Goal: Communication & Community: Answer question/provide support

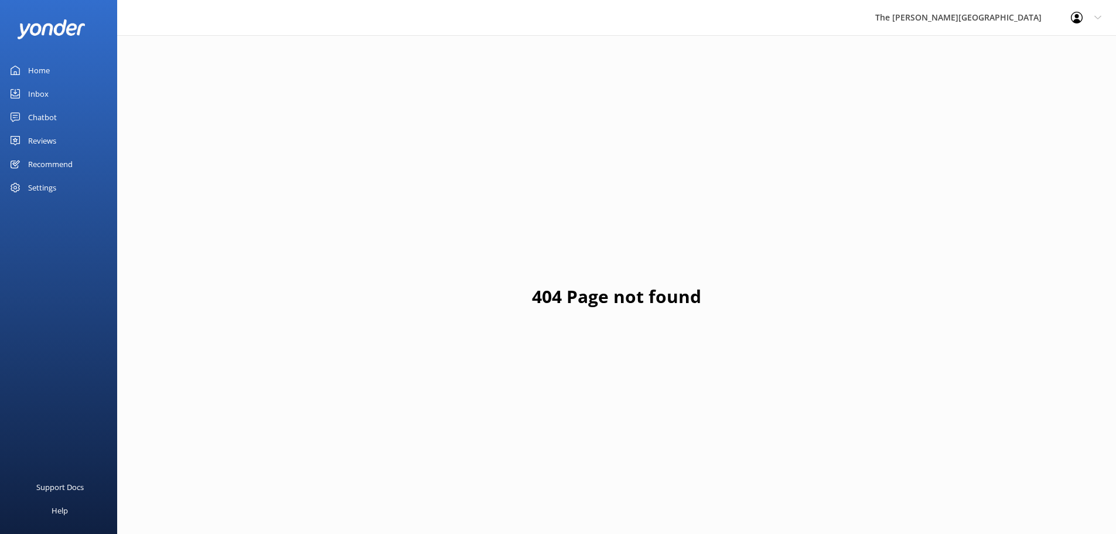
click at [52, 65] on link "Home" at bounding box center [58, 70] width 117 height 23
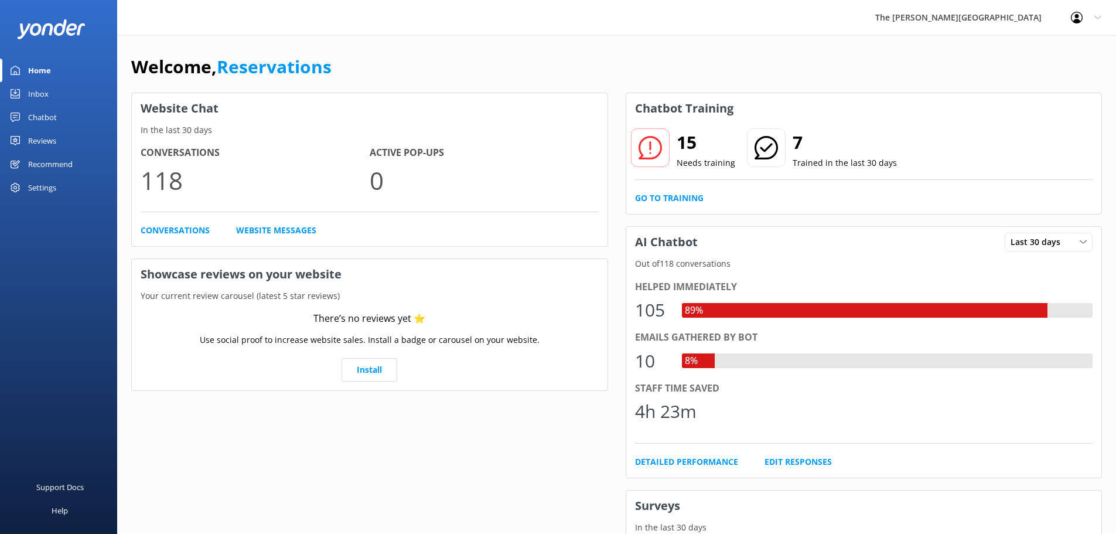
click at [42, 90] on div "Inbox" at bounding box center [38, 93] width 20 height 23
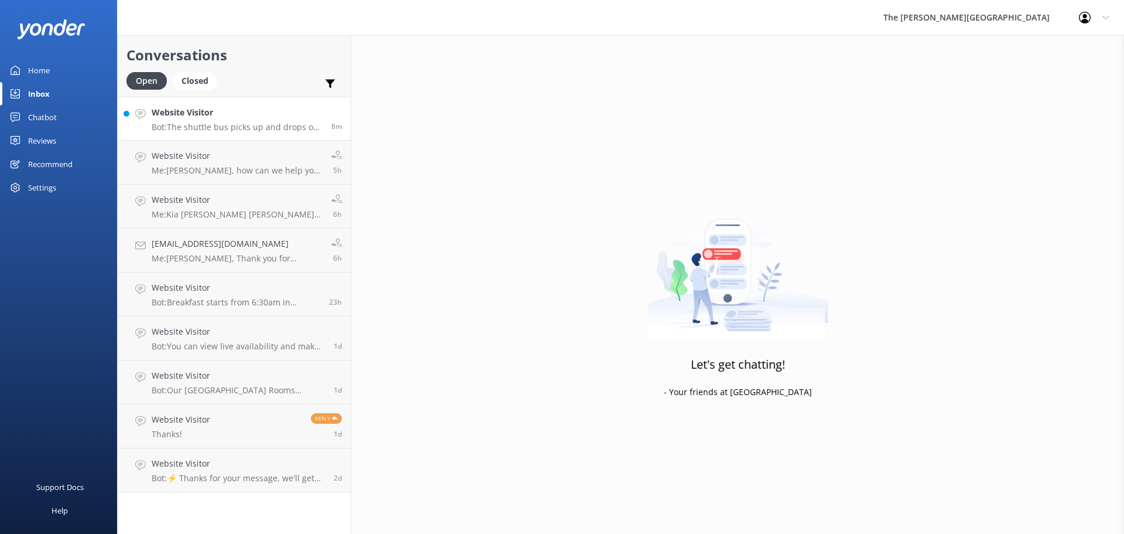
click at [223, 119] on div "Website Visitor Bot: The shuttle bus picks up and drops off outside the [PERSON…" at bounding box center [237, 118] width 171 height 25
